Goal: Task Accomplishment & Management: Manage account settings

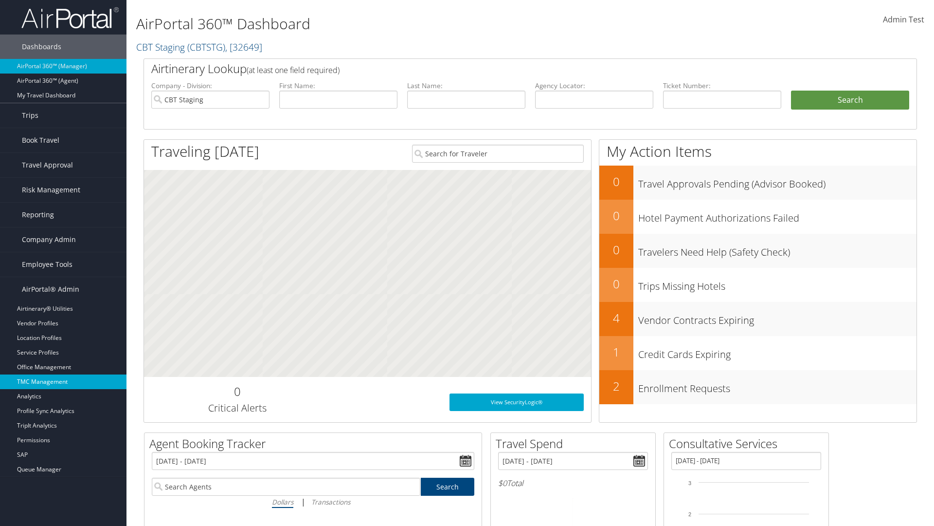
click at [63, 381] on link "TMC Management" at bounding box center [63, 381] width 127 height 15
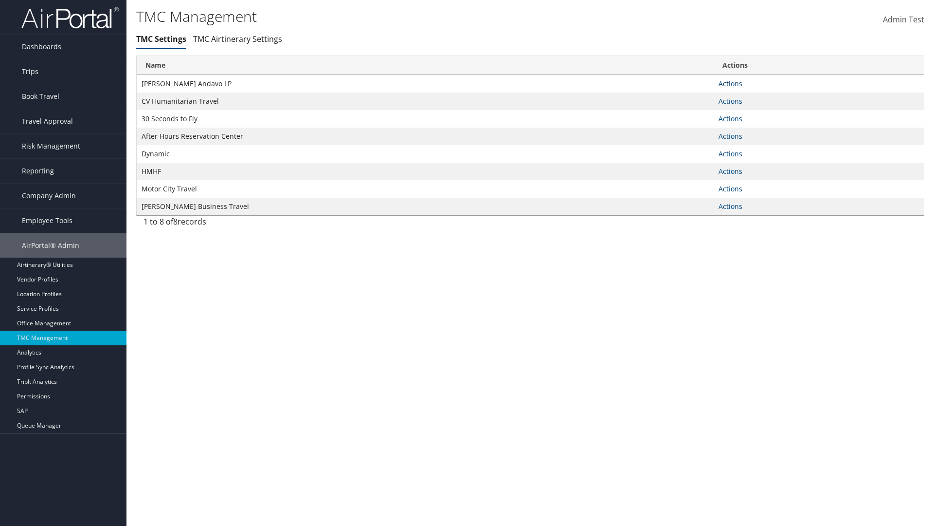
click at [730, 83] on link "Actions" at bounding box center [731, 83] width 24 height 9
click at [699, 97] on link "Update TMC settings" at bounding box center [699, 98] width 80 height 17
select select "183"
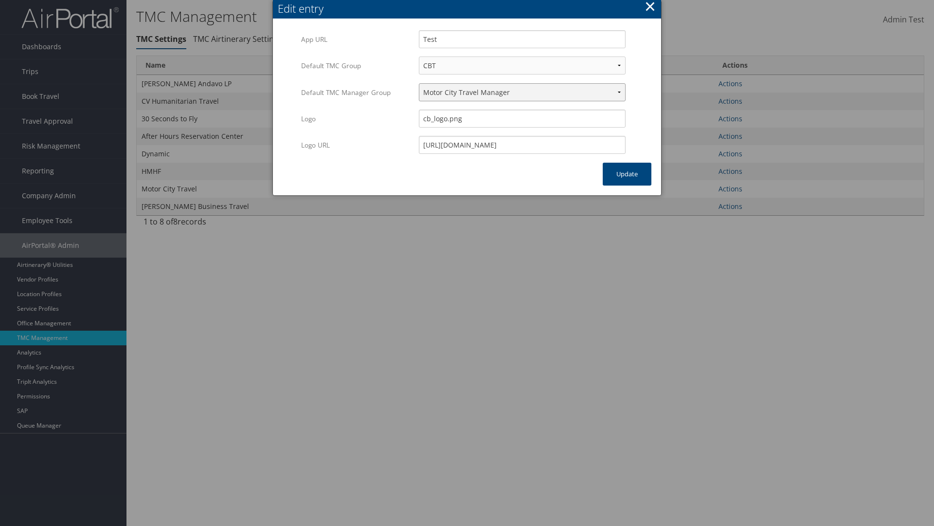
click at [522, 92] on select "Travel Manager HMHF Travel Manager Motor City Travel Manager" at bounding box center [522, 92] width 207 height 18
select select "113"
click at [627, 174] on button "Update" at bounding box center [627, 174] width 49 height 23
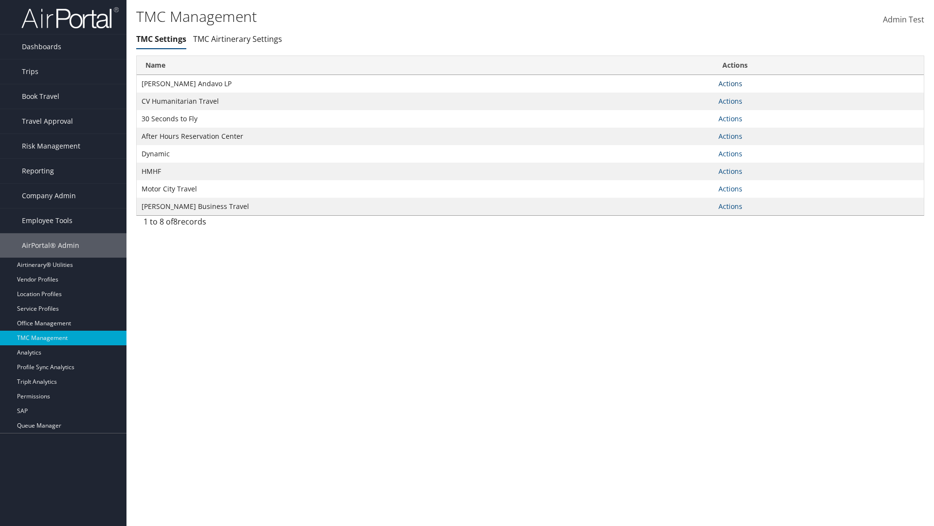
click at [730, 83] on link "Actions" at bounding box center [731, 83] width 24 height 9
click at [699, 97] on link "Update TMC settings" at bounding box center [699, 98] width 80 height 17
select select "183"
select select "113"
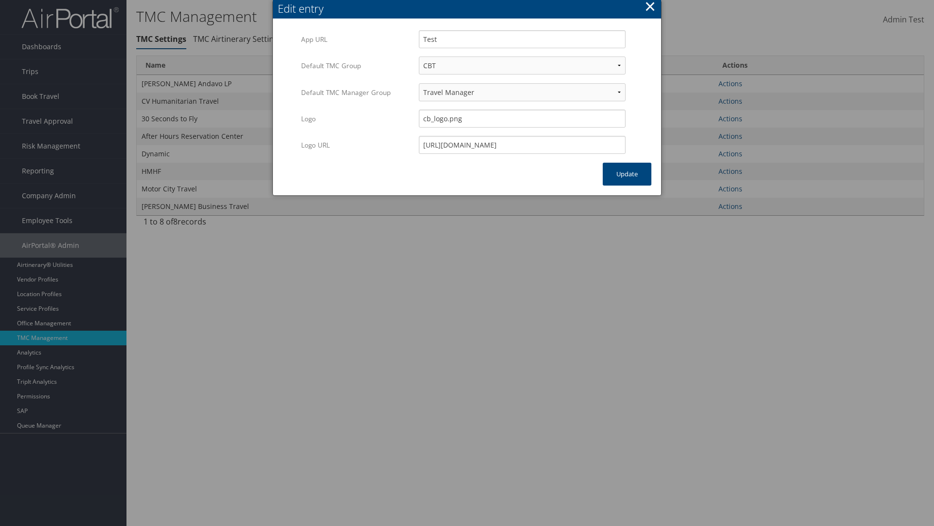
click at [650, 8] on button "×" at bounding box center [650, 6] width 11 height 19
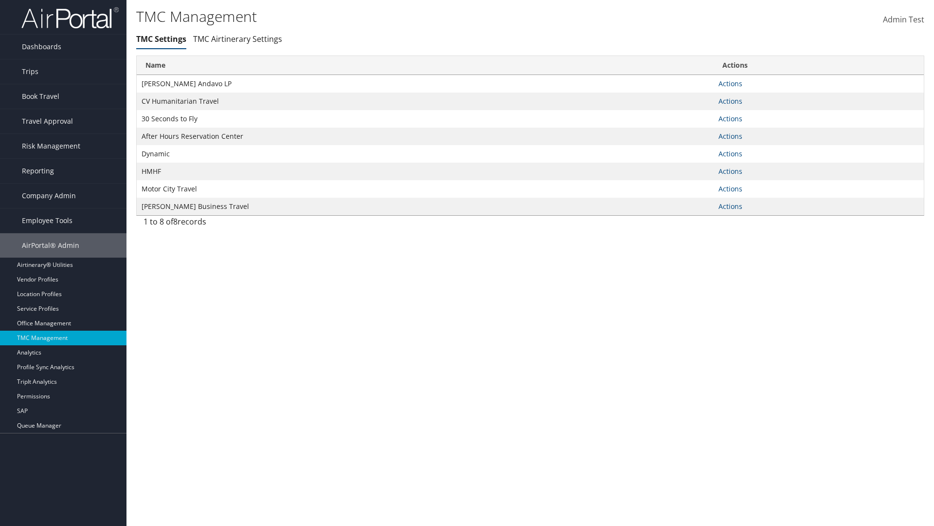
click at [730, 83] on link "Actions" at bounding box center [731, 83] width 24 height 9
click at [0, 0] on link "Update TMC settings" at bounding box center [0, 0] width 0 height 0
select select "183"
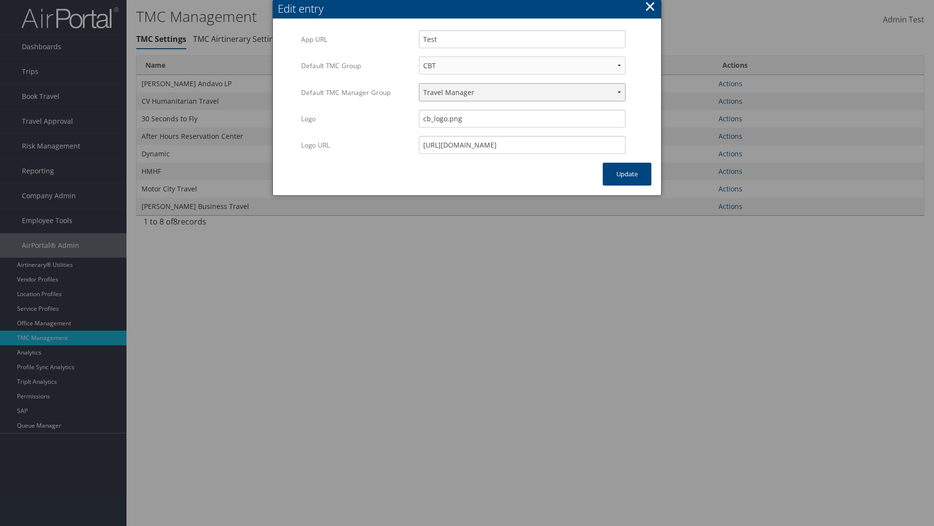
click at [522, 92] on select "Travel Manager HMHF Travel Manager Motor City Travel Manager" at bounding box center [522, 92] width 207 height 18
select select "236"
click at [627, 174] on button "Update" at bounding box center [627, 174] width 49 height 23
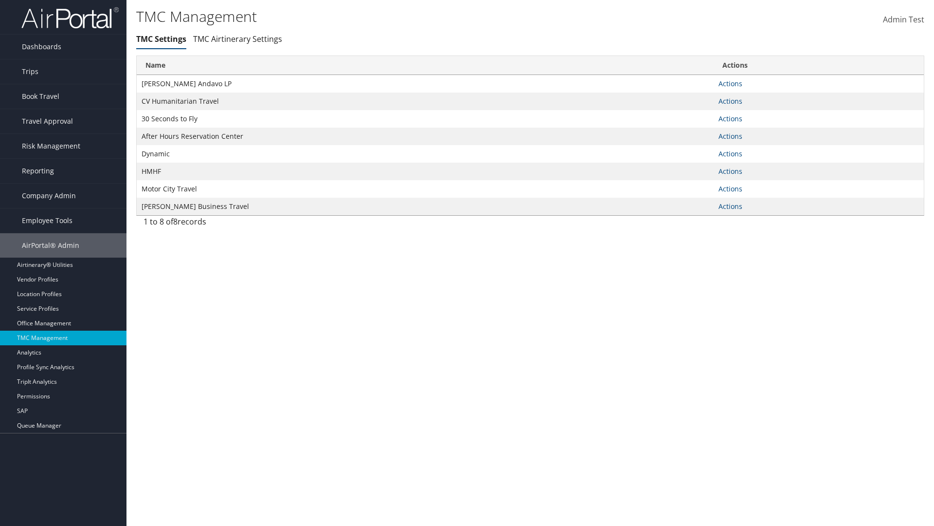
click at [730, 83] on link "Actions" at bounding box center [731, 83] width 24 height 9
click at [0, 0] on link "Update TMC settings" at bounding box center [0, 0] width 0 height 0
select select "183"
select select "236"
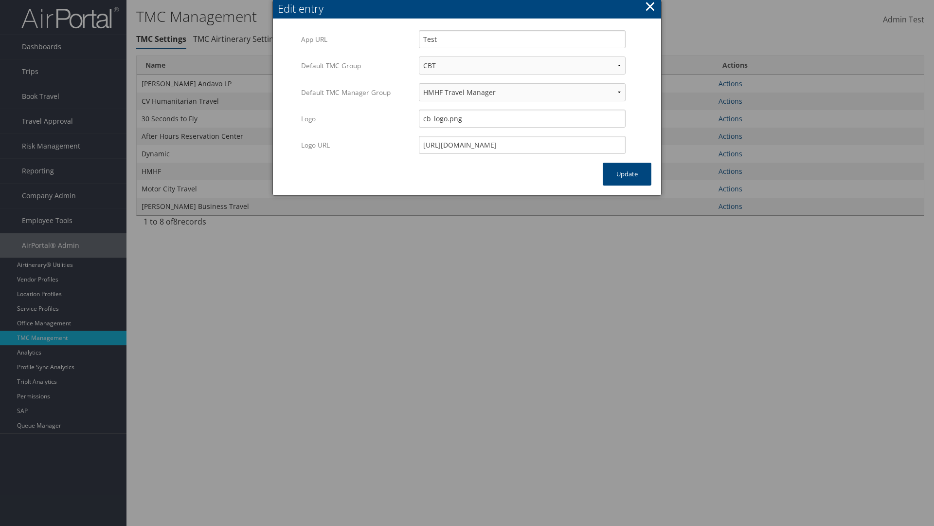
click at [650, 8] on button "×" at bounding box center [650, 6] width 11 height 19
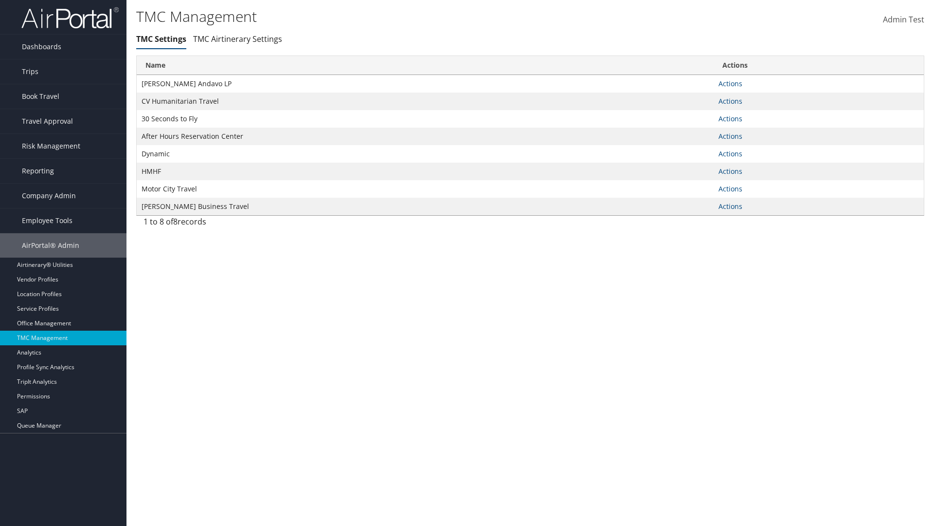
click at [730, 83] on link "Actions" at bounding box center [731, 83] width 24 height 9
click at [0, 0] on link "Update TMC settings" at bounding box center [0, 0] width 0 height 0
select select "183"
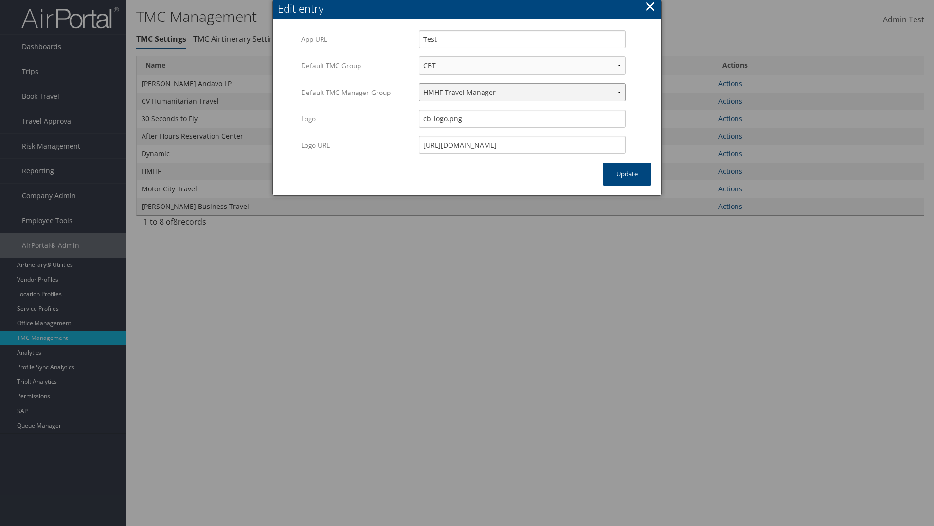
click at [522, 92] on select "Travel Manager HMHF Travel Manager Motor City Travel Manager" at bounding box center [522, 92] width 207 height 18
select select "240"
click at [627, 174] on button "Update" at bounding box center [627, 174] width 49 height 23
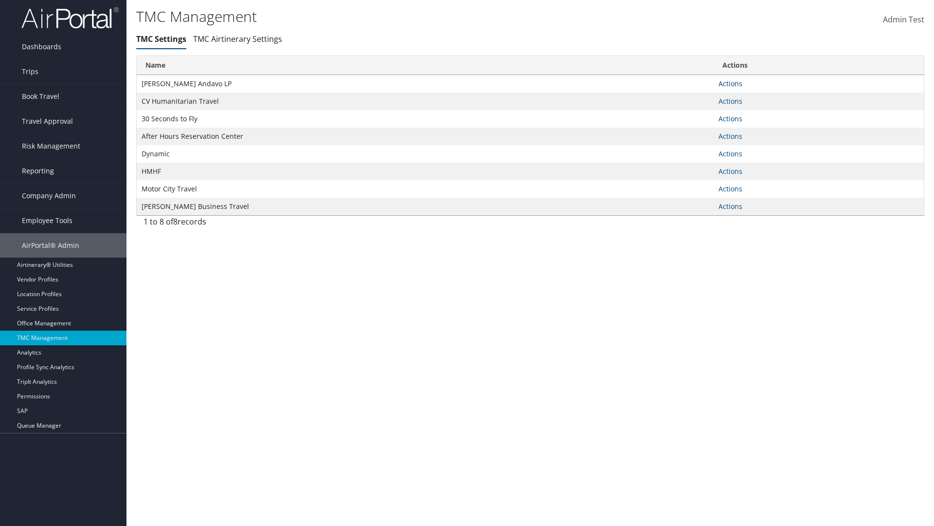
click at [730, 83] on link "Actions" at bounding box center [731, 83] width 24 height 9
click at [0, 0] on link "Update TMC settings" at bounding box center [0, 0] width 0 height 0
select select "183"
select select "240"
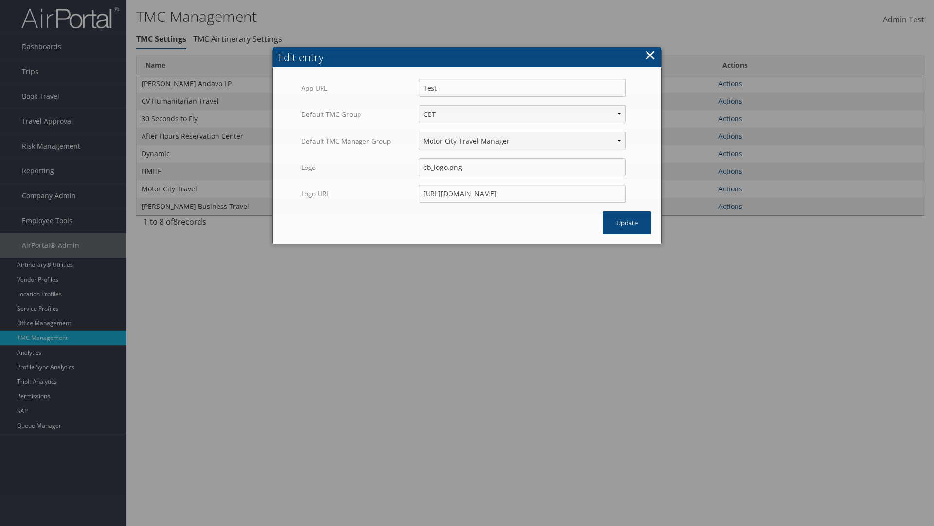
click at [650, 45] on button "×" at bounding box center [650, 54] width 11 height 19
